Goal: Task Accomplishment & Management: Manage account settings

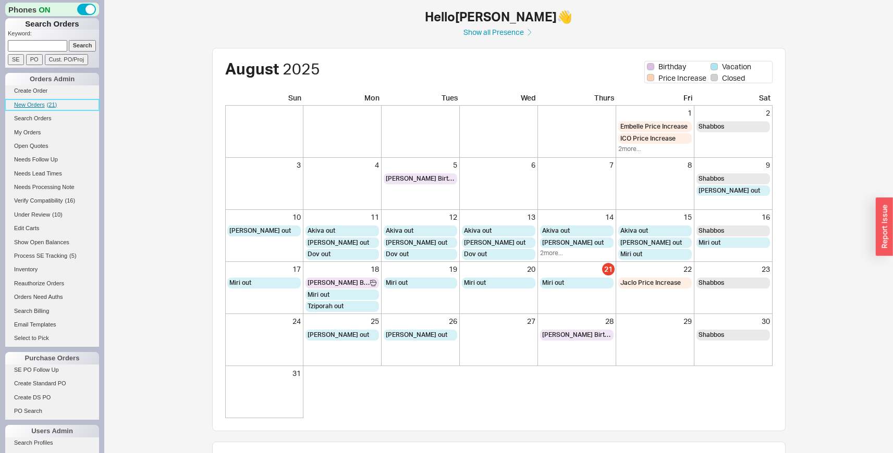
click at [18, 104] on span "New Orders" at bounding box center [29, 105] width 31 height 6
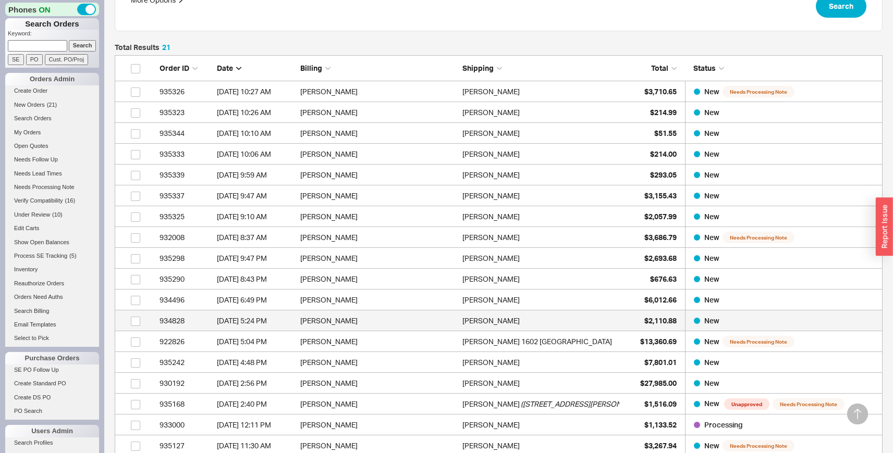
scroll to position [267, 0]
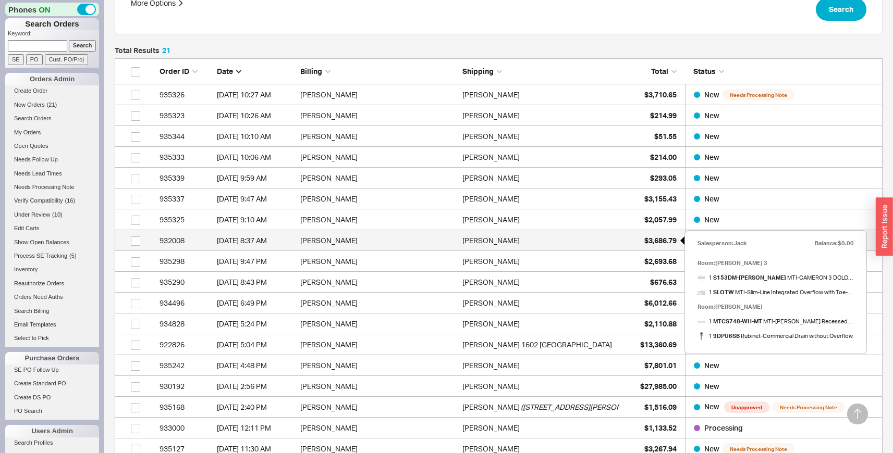
click at [654, 239] on span "$3,686.79" at bounding box center [660, 240] width 32 height 9
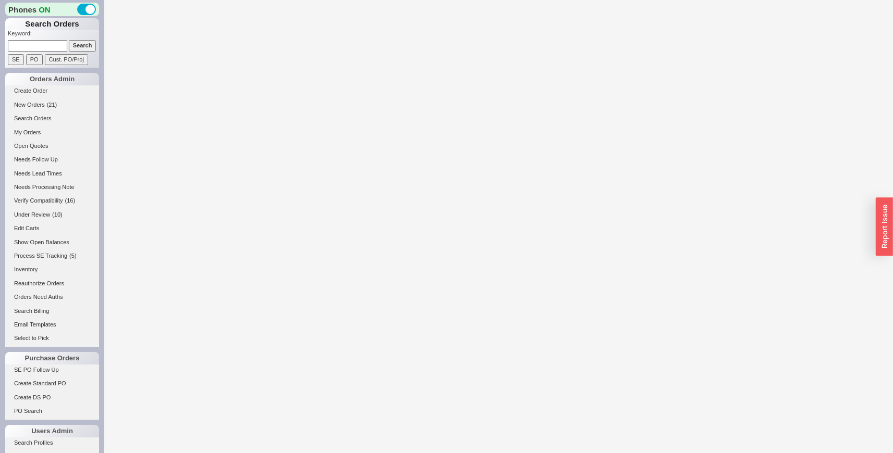
select select "LOW"
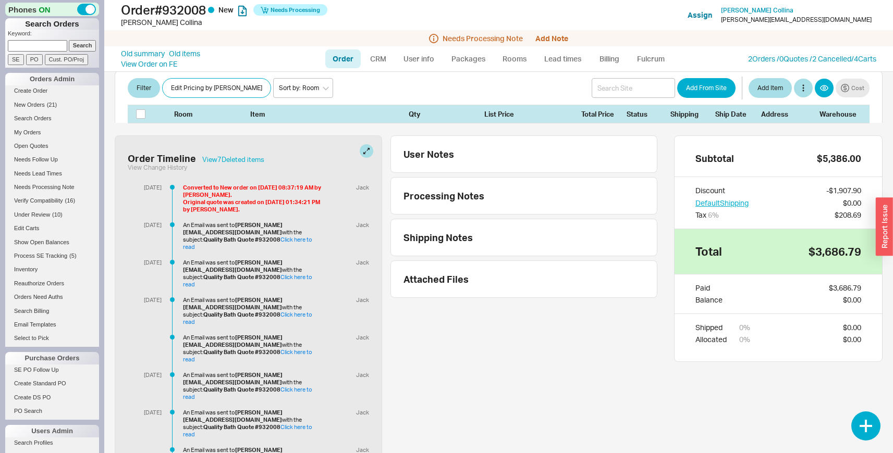
scroll to position [639, 0]
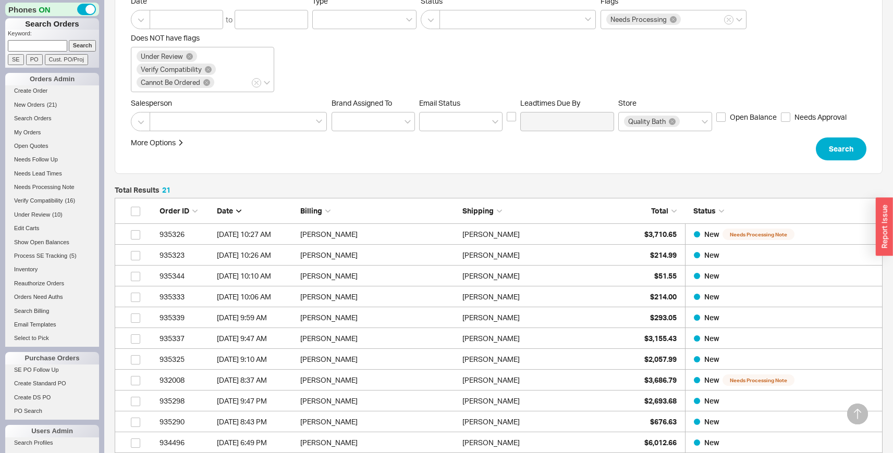
scroll to position [196, 0]
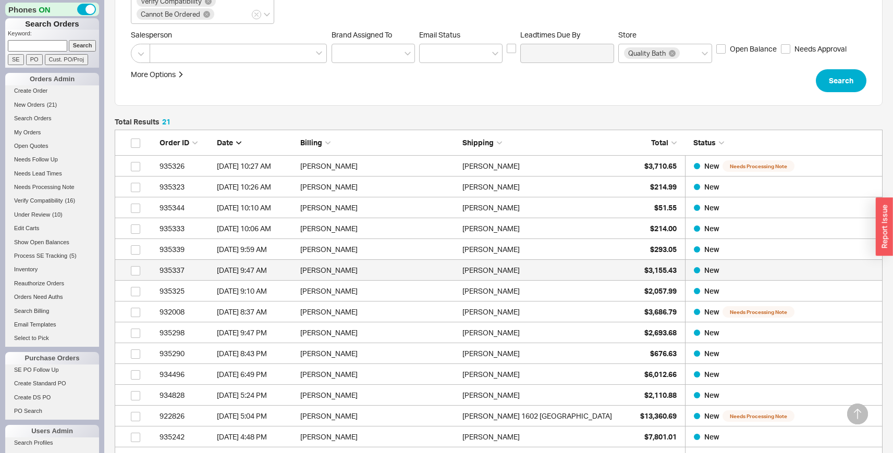
click at [539, 265] on div "Don Uselmann" at bounding box center [540, 270] width 157 height 21
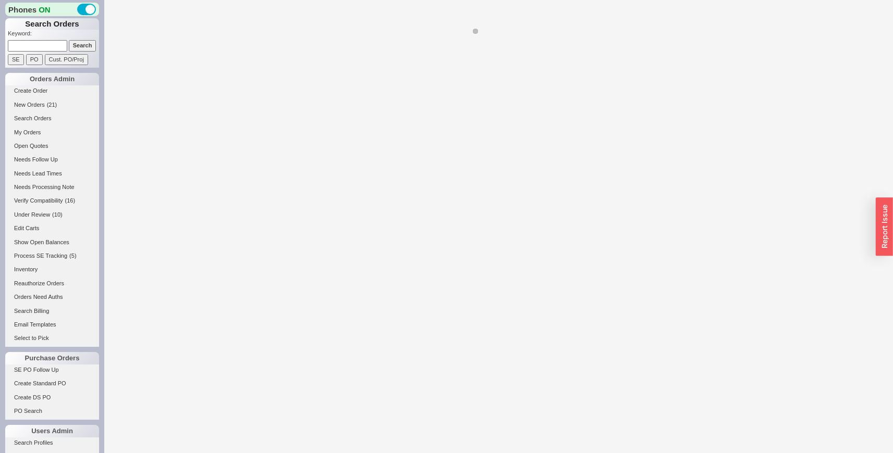
select select "LOW"
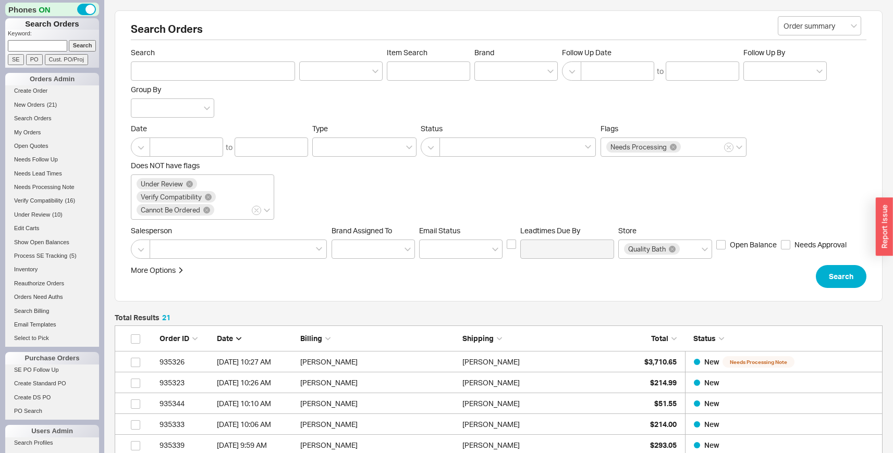
scroll to position [477, 760]
click at [19, 214] on span "Under Review" at bounding box center [32, 215] width 36 height 6
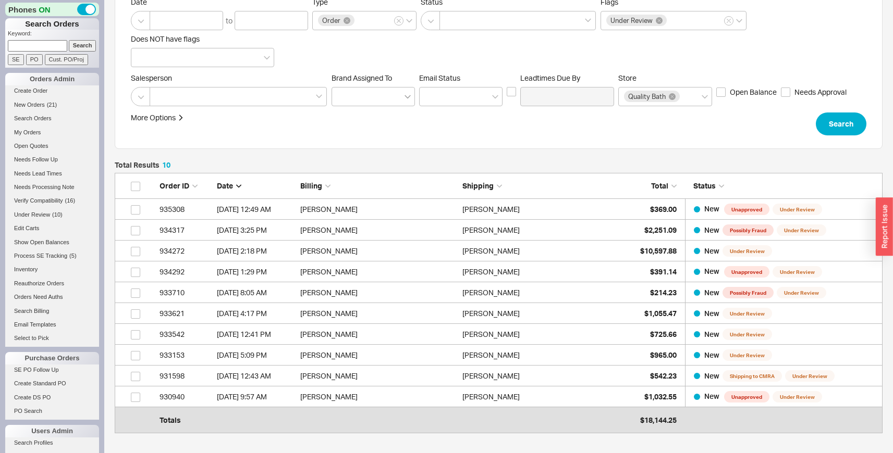
scroll to position [222, 0]
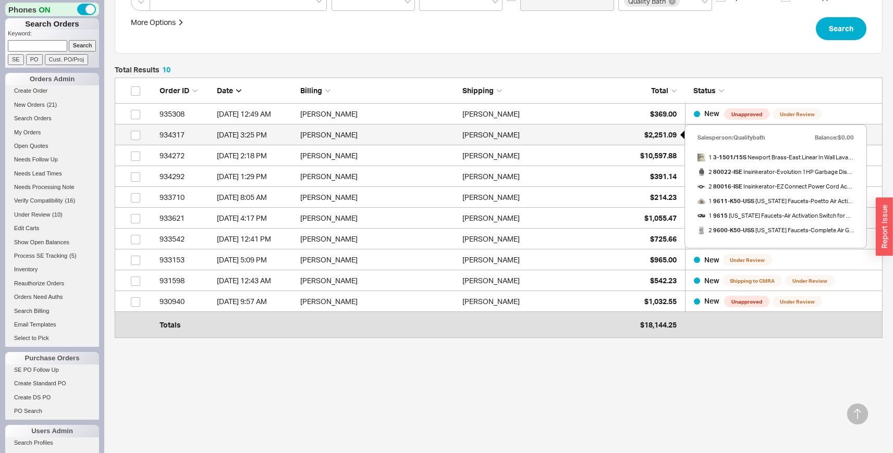
click at [661, 128] on div "$2,251.09" at bounding box center [650, 135] width 52 height 21
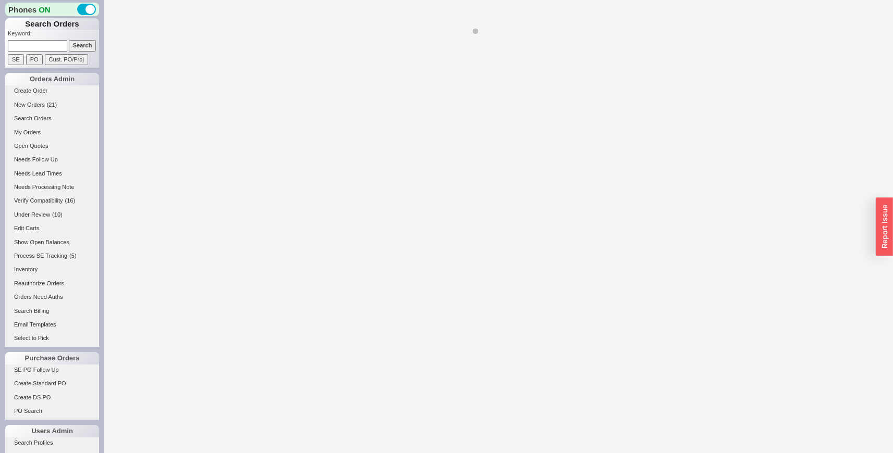
select select "LOW"
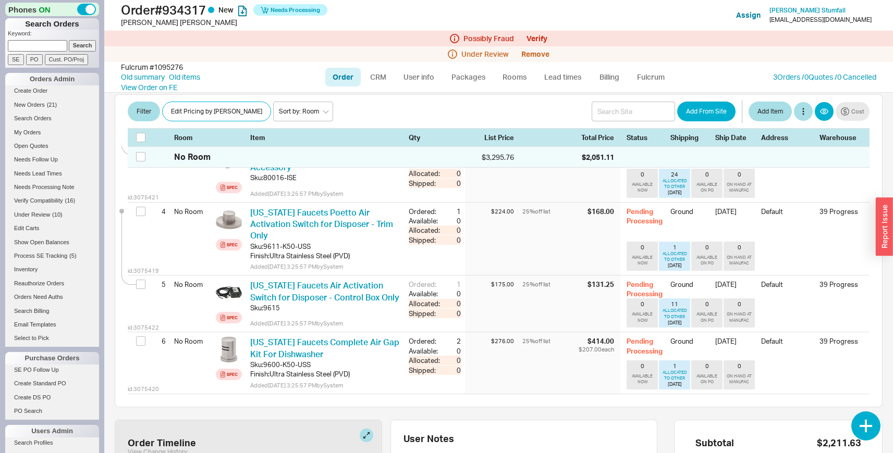
scroll to position [562, 0]
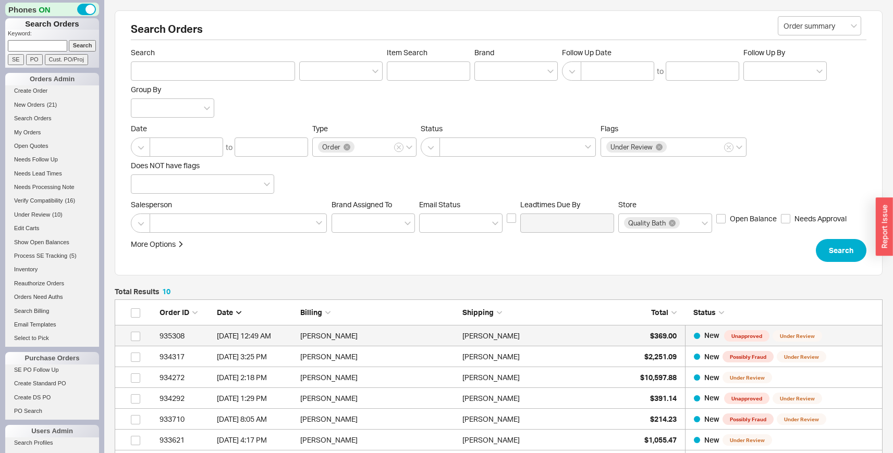
scroll to position [248, 760]
click at [572, 339] on div "Patrick Dempsey" at bounding box center [540, 336] width 157 height 21
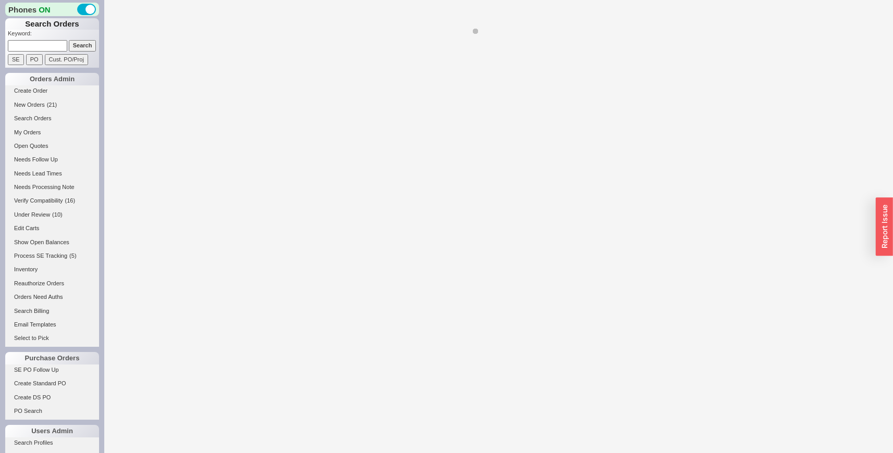
select select "LOW"
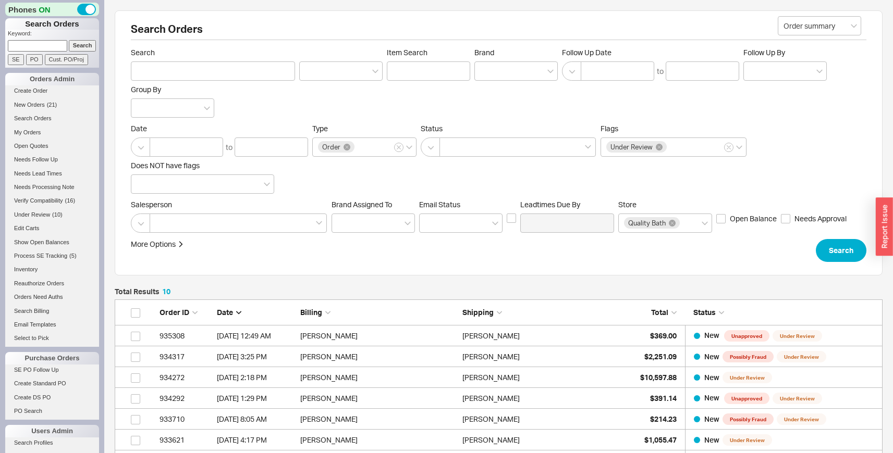
scroll to position [248, 760]
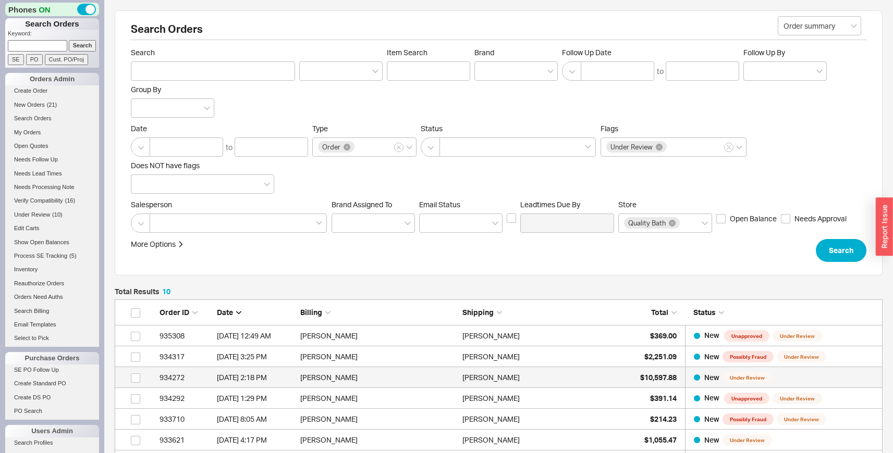
click at [596, 378] on div "David Travis" at bounding box center [540, 377] width 157 height 21
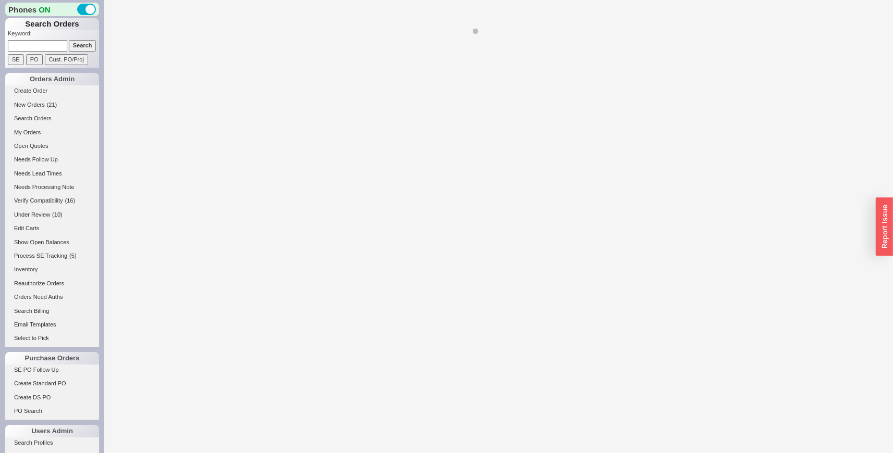
select select "LOW"
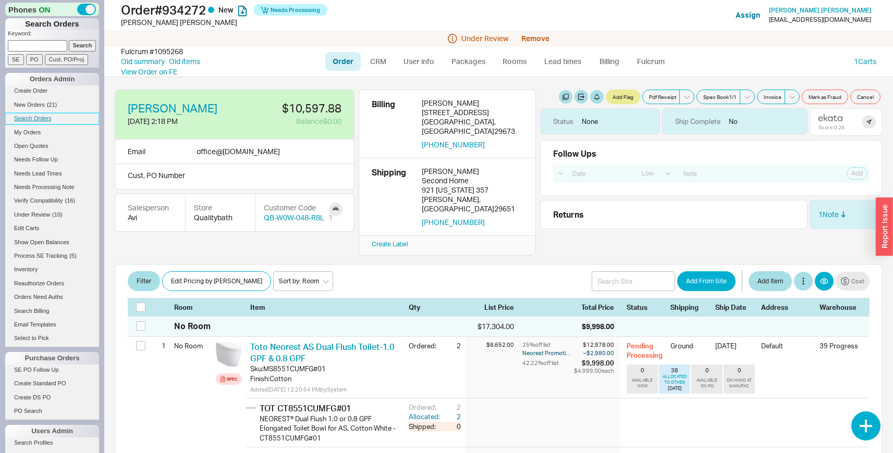
click at [48, 115] on link "Search Orders" at bounding box center [52, 118] width 94 height 11
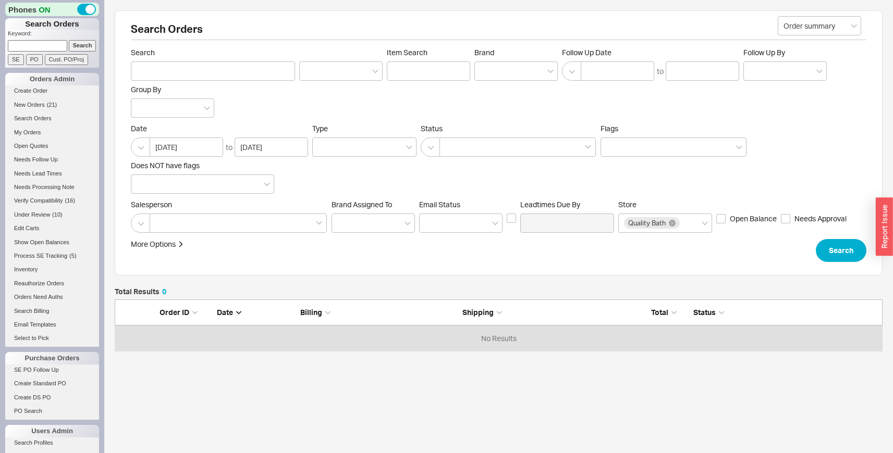
scroll to position [44, 760]
click at [476, 142] on div at bounding box center [517, 147] width 156 height 19
click at [452, 142] on input at bounding box center [448, 147] width 7 height 12
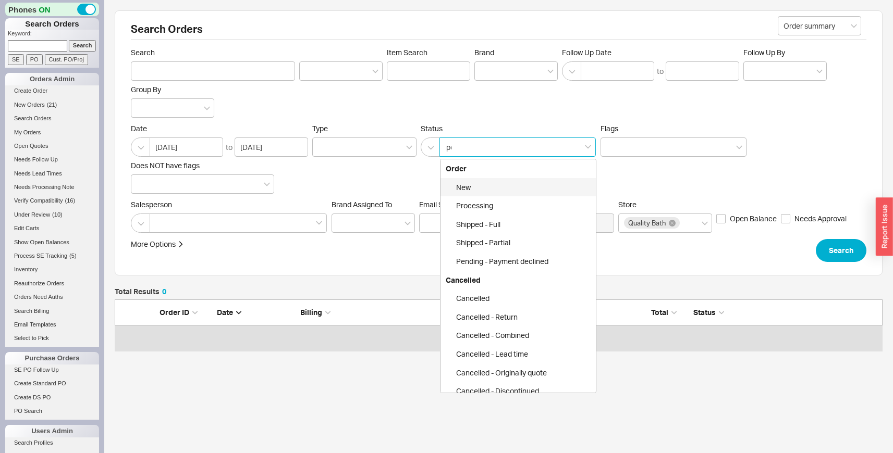
type input "pen"
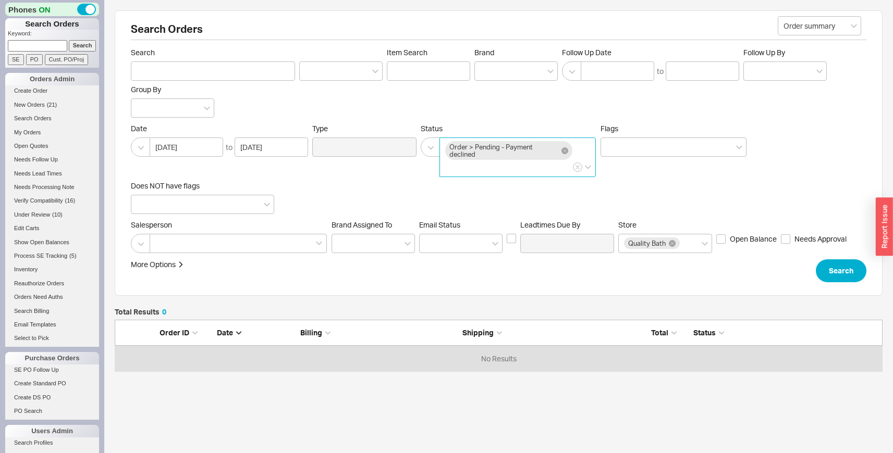
click button "Search" at bounding box center [841, 271] width 51 height 23
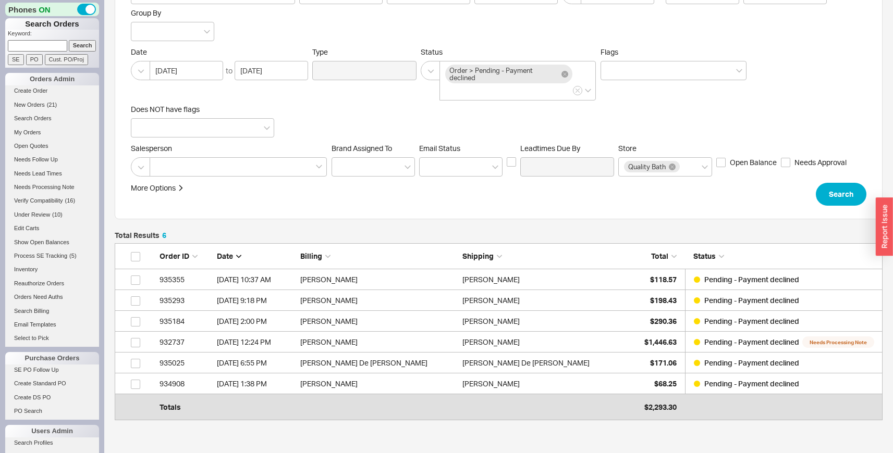
scroll to position [80, 0]
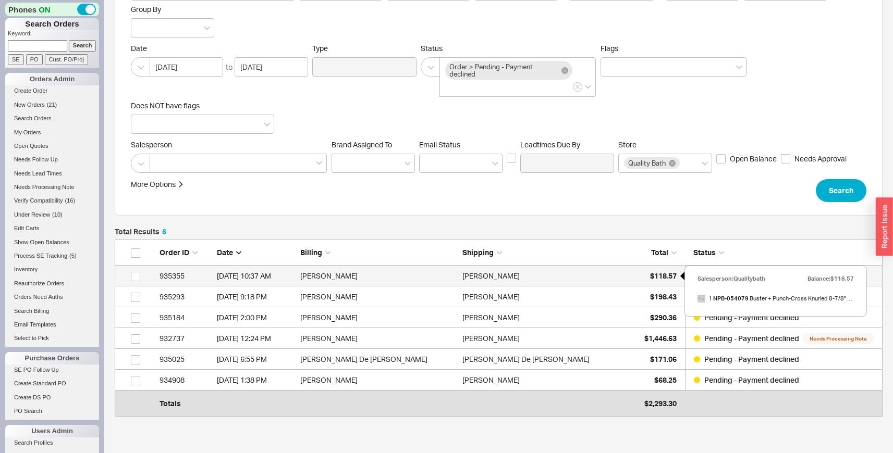
click at [640, 281] on div "$118.57" at bounding box center [650, 276] width 52 height 21
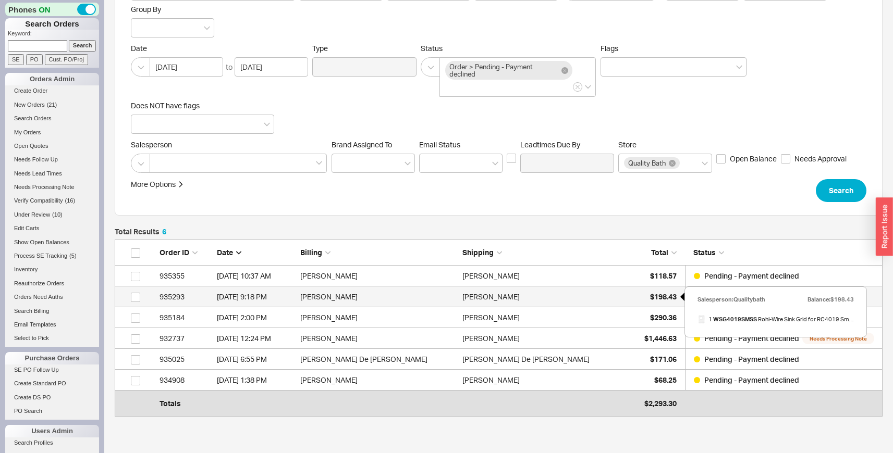
click at [635, 298] on div "$198.43" at bounding box center [650, 297] width 52 height 21
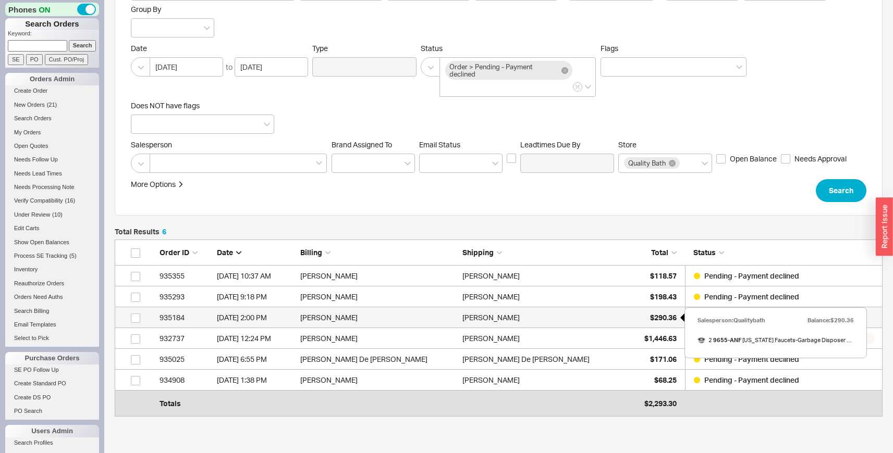
click at [634, 317] on div "$290.36" at bounding box center [650, 318] width 52 height 21
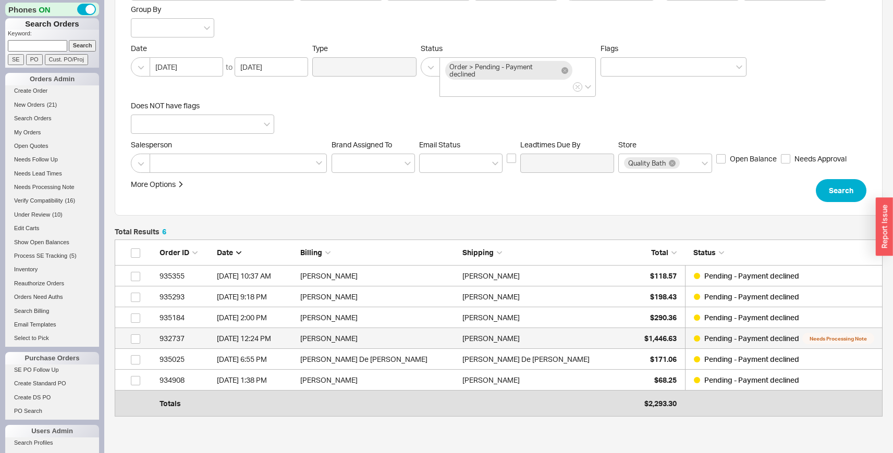
click at [594, 334] on div "Mitchell Strausberg" at bounding box center [540, 338] width 157 height 21
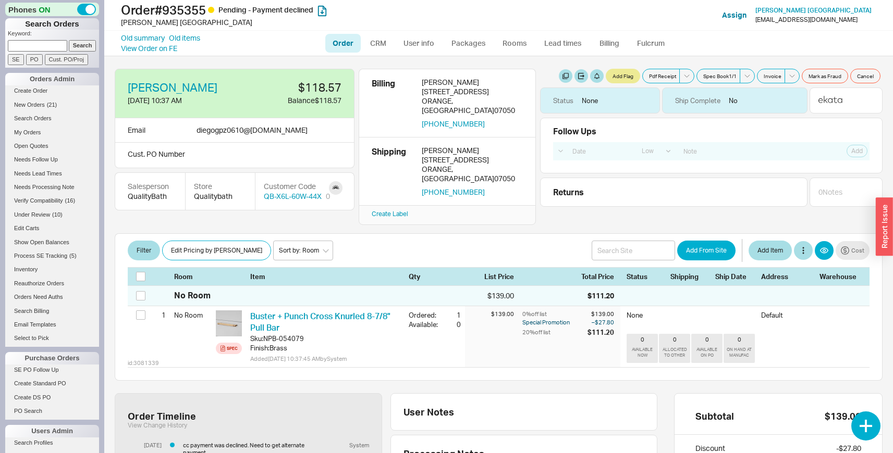
select select "LOW"
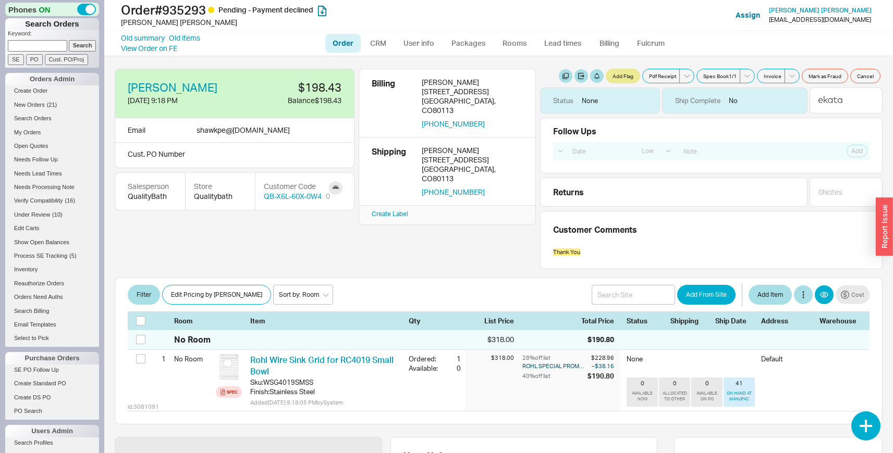
select select "LOW"
click at [393, 43] on link "CRM" at bounding box center [378, 43] width 31 height 19
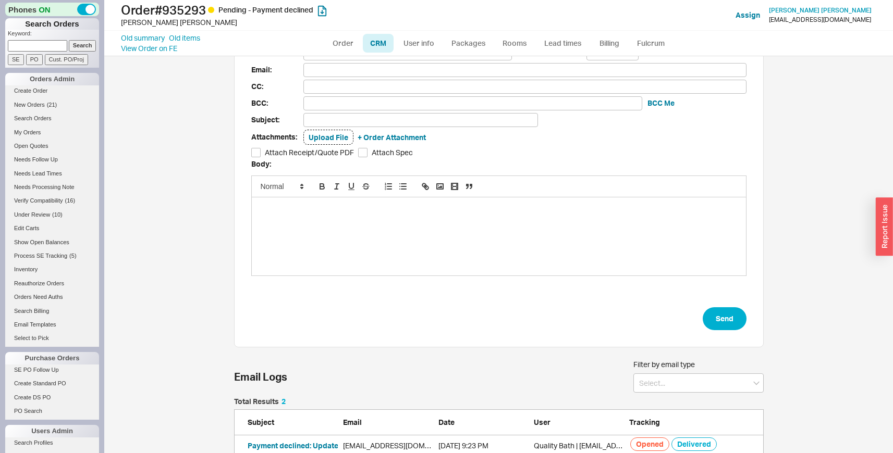
scroll to position [80, 0]
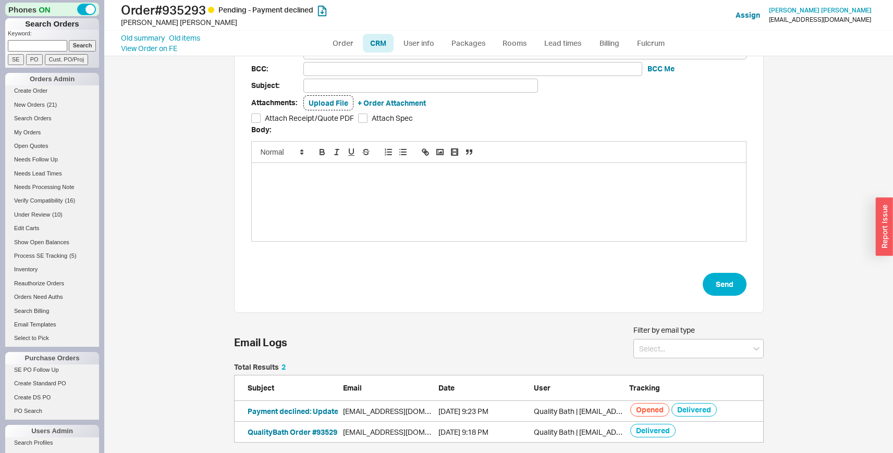
click at [314, 405] on div "Payment declined: Update your information so we can process your order. [EMAIL_…" at bounding box center [499, 411] width 530 height 21
click at [314, 409] on button "Payment declined: Update your information so we can process your order." at bounding box center [376, 412] width 257 height 10
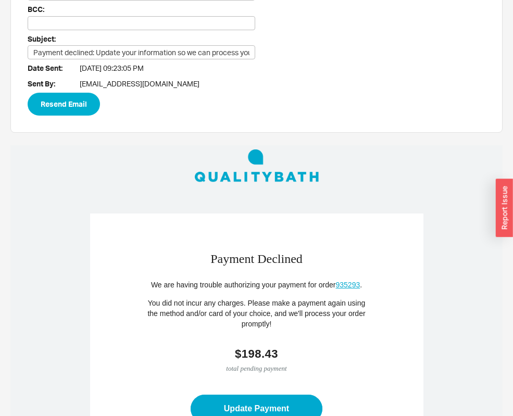
scroll to position [91, 0]
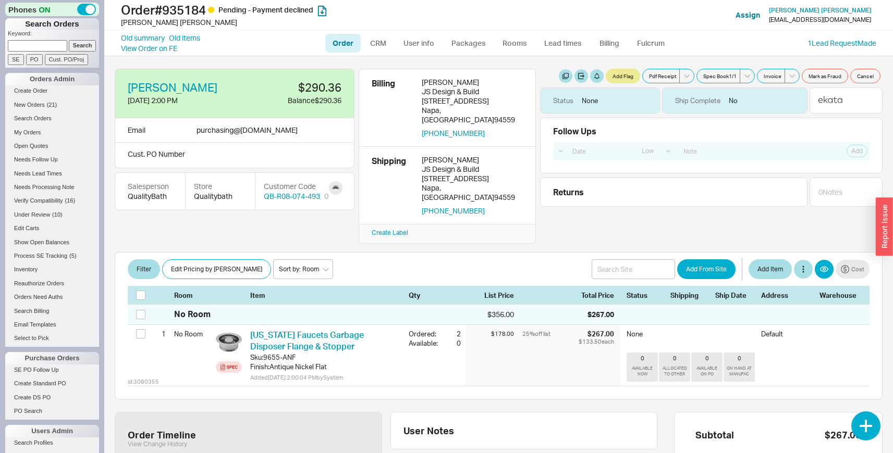
select select "LOW"
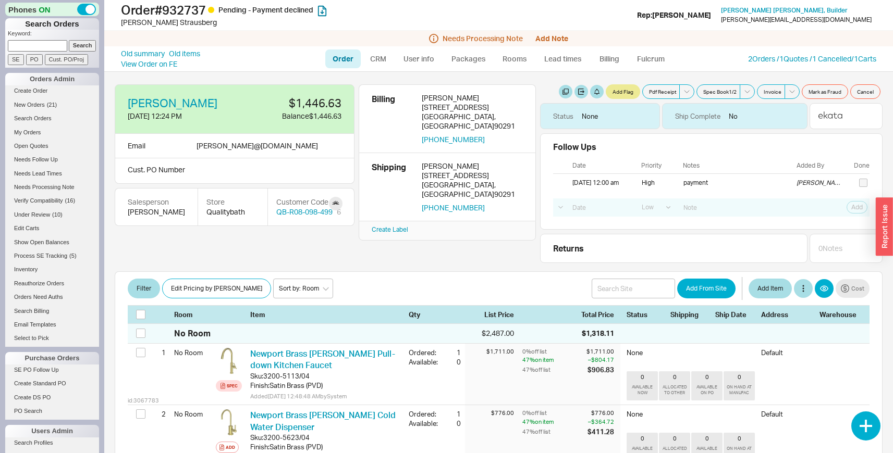
select select "LOW"
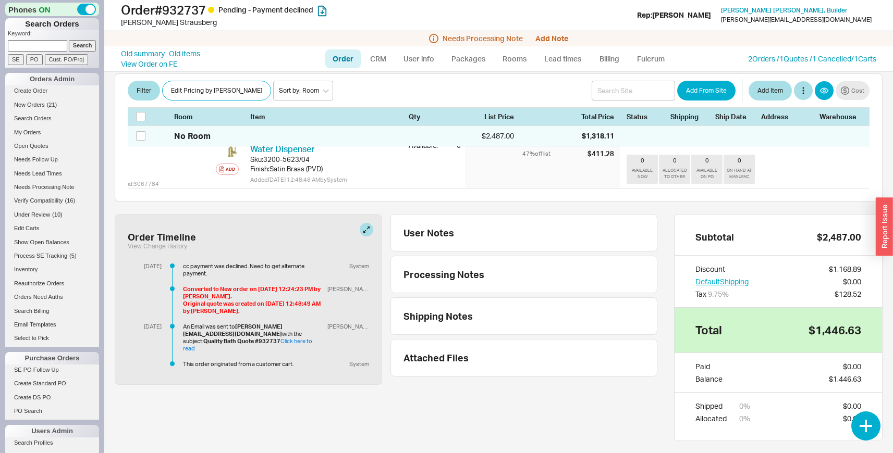
scroll to position [291, 0]
